Goal: Task Accomplishment & Management: Manage account settings

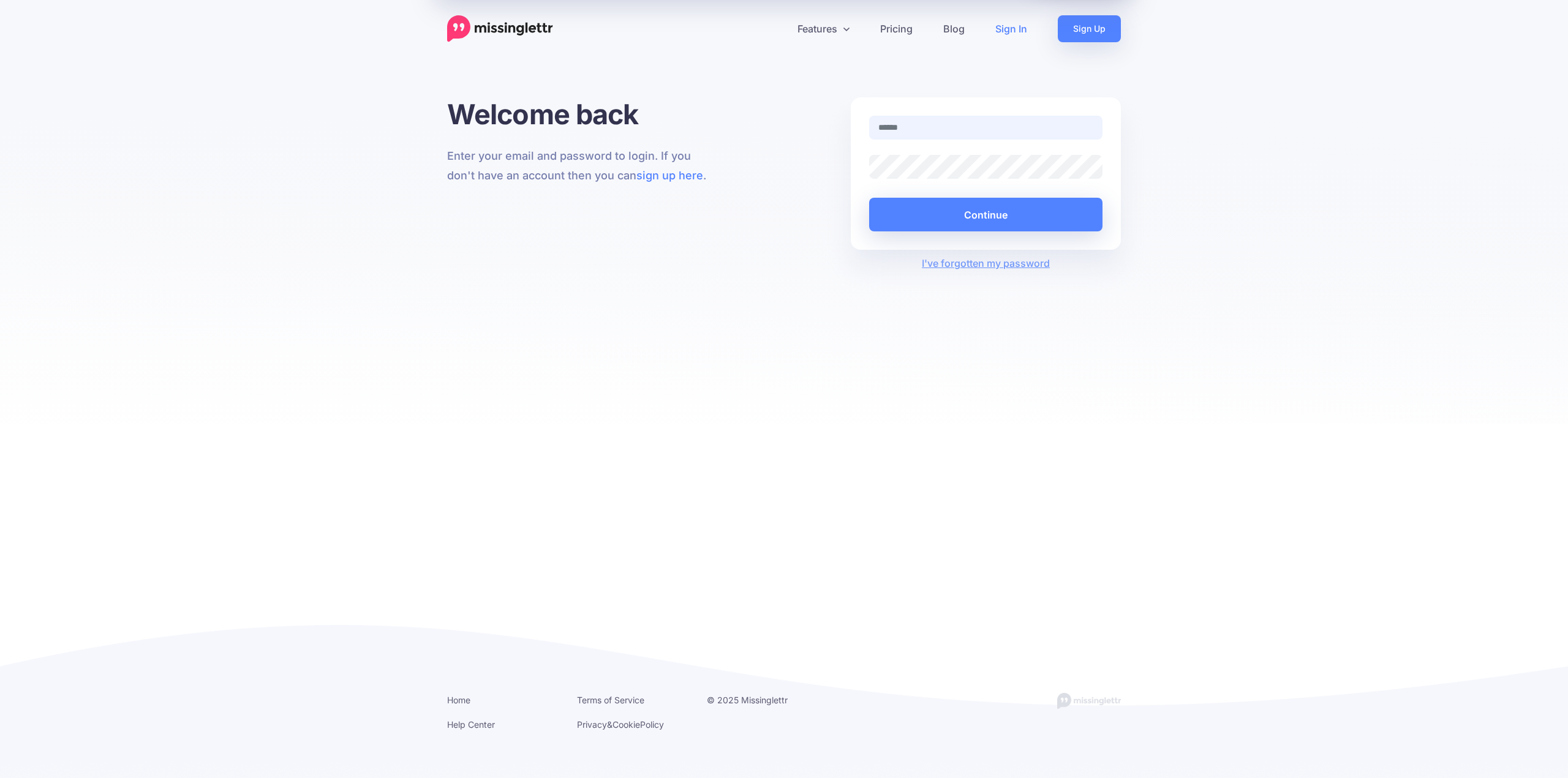
click at [942, 124] on input "text" at bounding box center [986, 127] width 233 height 24
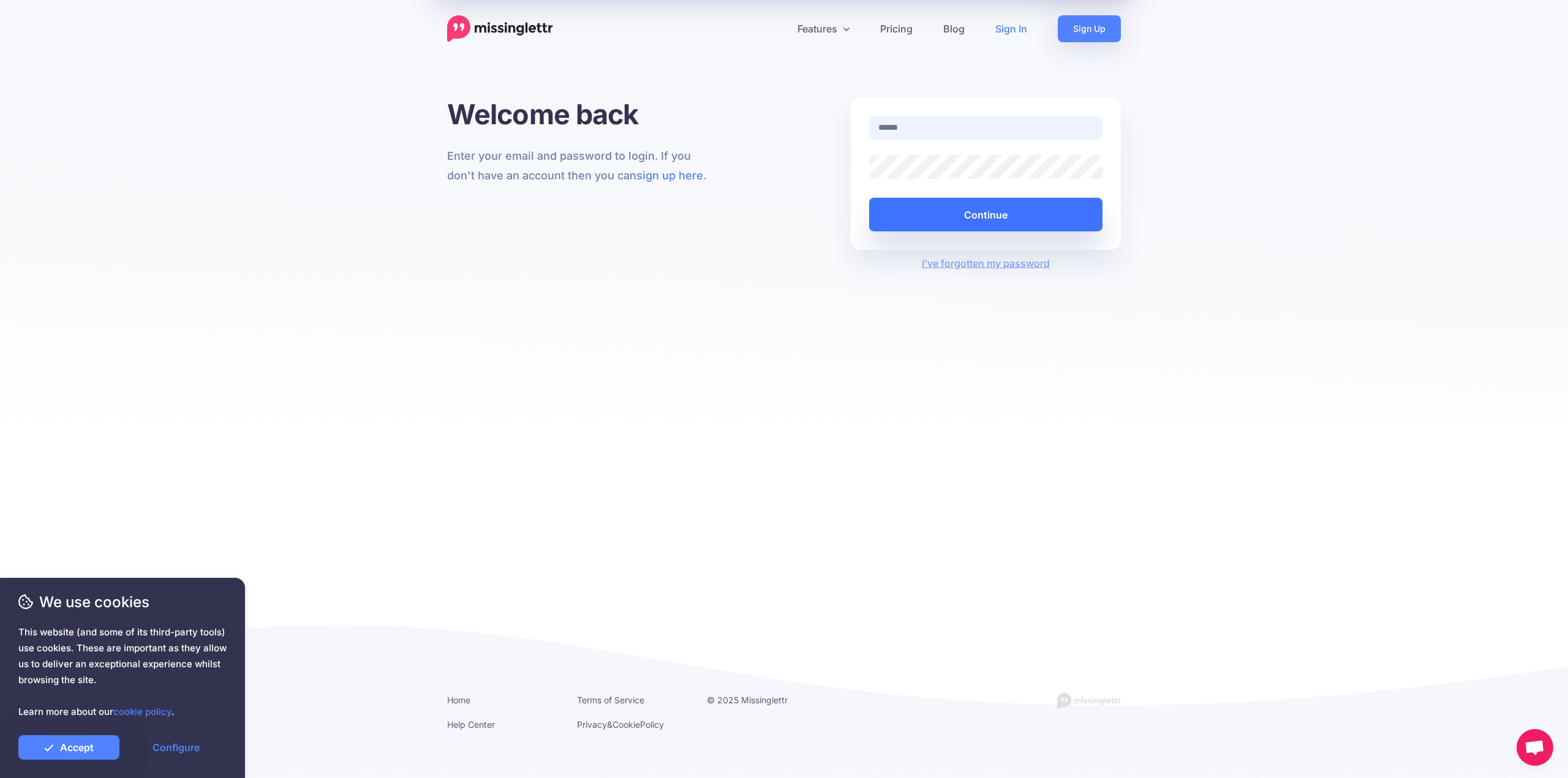
type input "**********"
click at [1002, 220] on button "Continue" at bounding box center [986, 215] width 233 height 33
